Goal: Navigation & Orientation: Find specific page/section

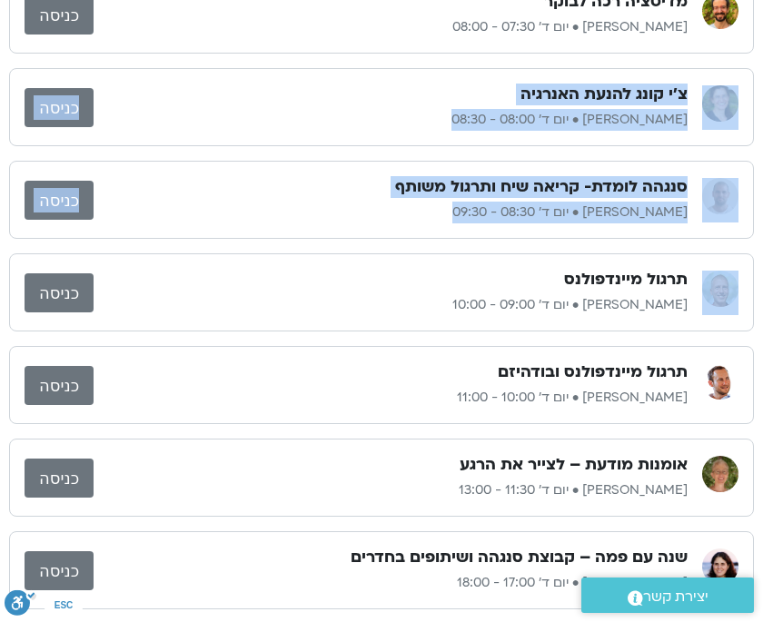
drag, startPoint x: 686, startPoint y: 250, endPoint x: 714, endPoint y: 99, distance: 153.1
click at [714, 99] on div "התעוררות עדינה – יוגה והכנה ליום אורנה סמלסון רוחם • יום ד׳ 06:30 - 07:00 כניסה…" at bounding box center [381, 431] width 744 height 1283
click at [714, 104] on img at bounding box center [720, 103] width 36 height 36
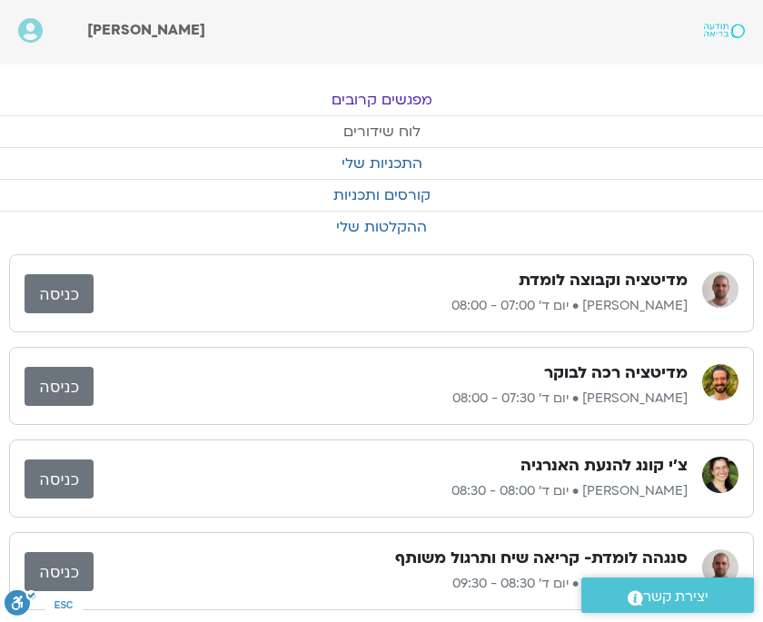
click at [372, 127] on link "לוח שידורים" at bounding box center [381, 131] width 763 height 31
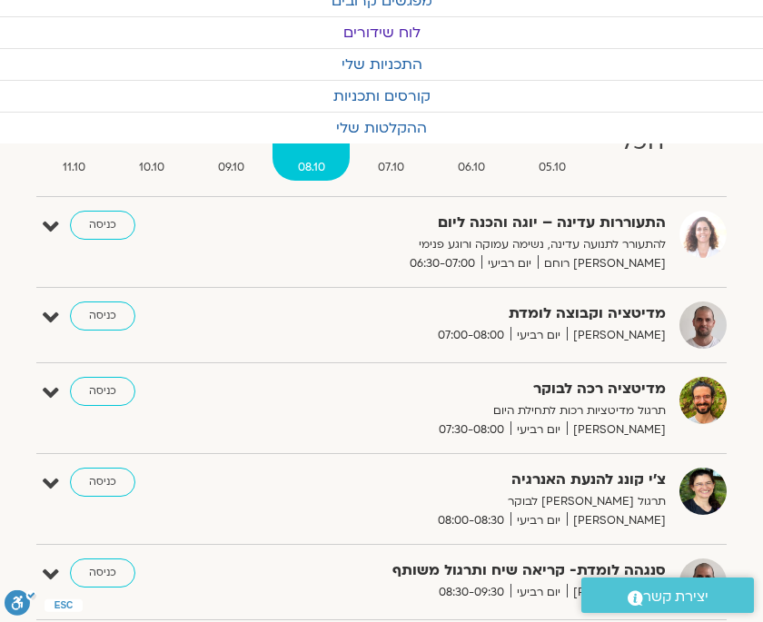
scroll to position [95, 0]
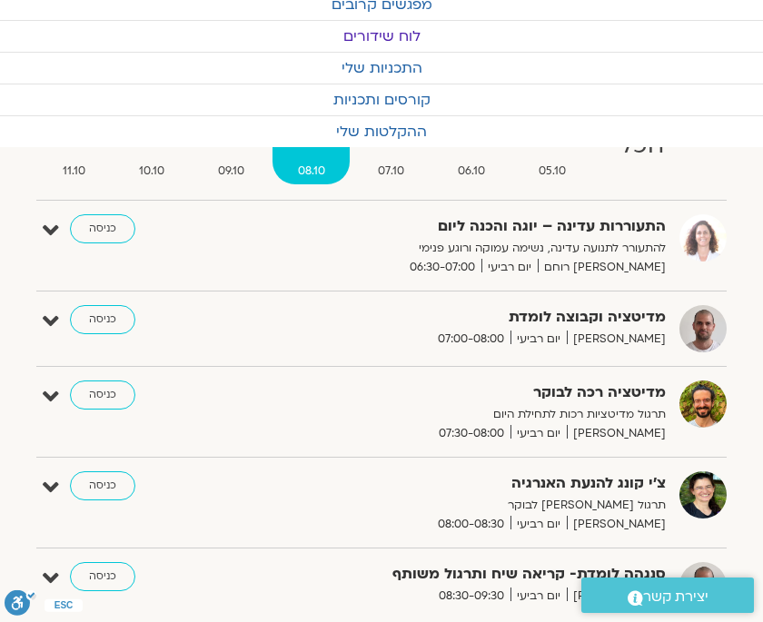
click at [101, 229] on link "כניסה" at bounding box center [102, 228] width 65 height 29
